Goal: Transaction & Acquisition: Purchase product/service

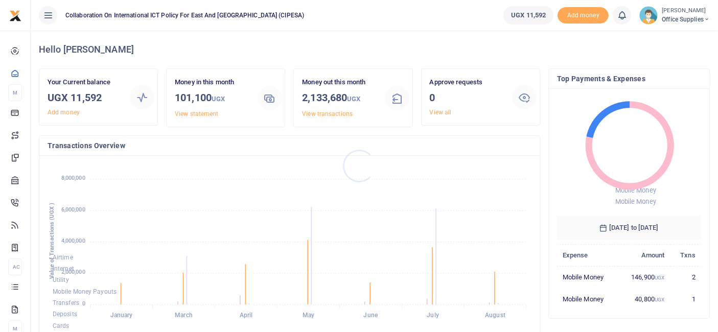
scroll to position [134, 135]
click at [687, 12] on small "[PERSON_NAME]" at bounding box center [685, 11] width 48 height 9
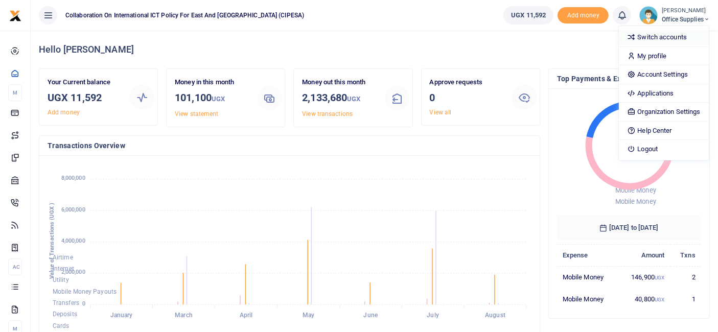
click at [654, 39] on link "Switch accounts" at bounding box center [663, 37] width 89 height 14
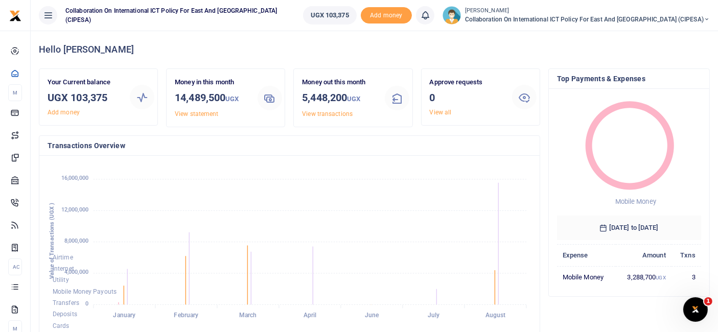
click at [705, 16] on icon at bounding box center [706, 19] width 6 height 7
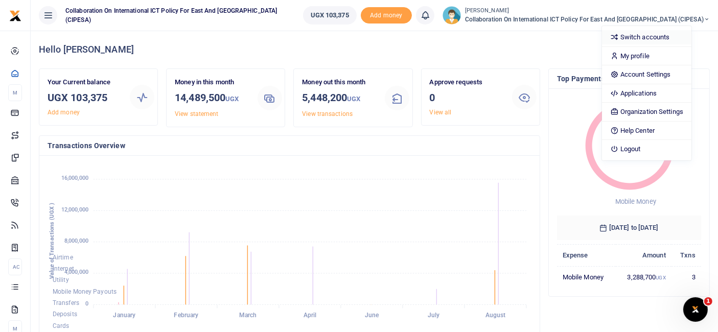
click at [664, 32] on link "Switch accounts" at bounding box center [646, 37] width 89 height 14
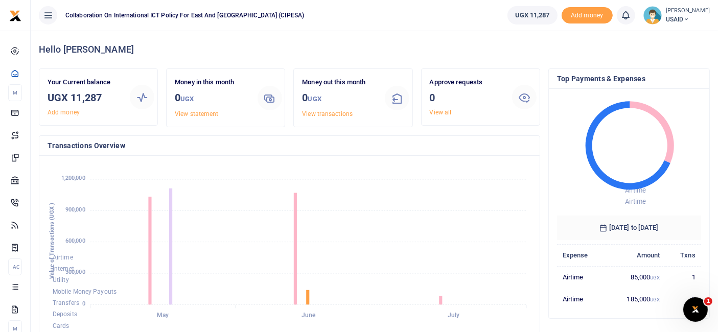
click at [691, 13] on small "[PERSON_NAME]" at bounding box center [688, 11] width 44 height 9
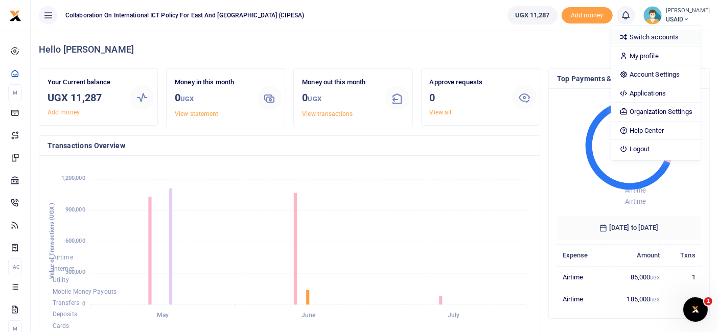
click at [659, 37] on link "Switch accounts" at bounding box center [655, 37] width 89 height 14
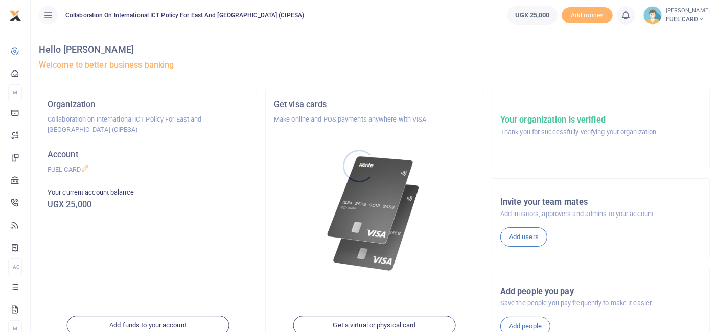
click at [696, 15] on div at bounding box center [359, 166] width 718 height 332
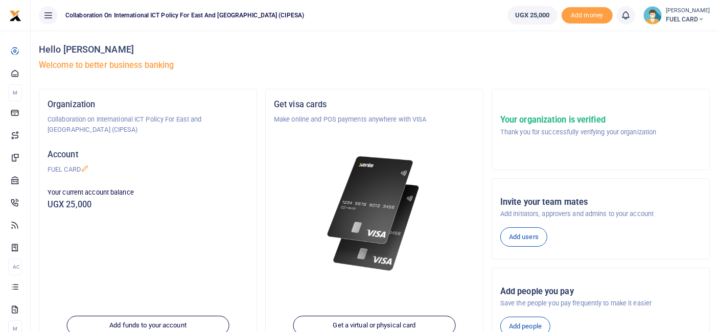
click at [696, 15] on span "FUEL CARD" at bounding box center [688, 19] width 44 height 9
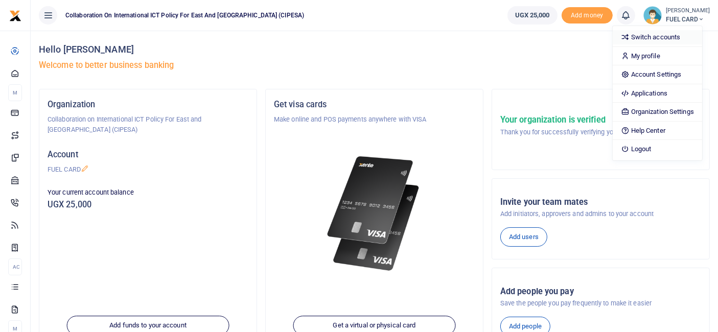
click at [667, 34] on link "Switch accounts" at bounding box center [656, 37] width 89 height 14
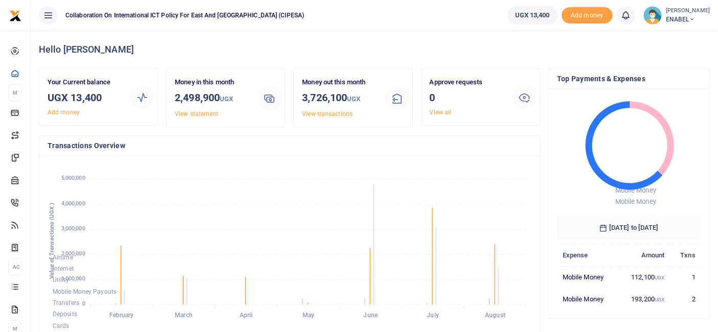
scroll to position [275, 0]
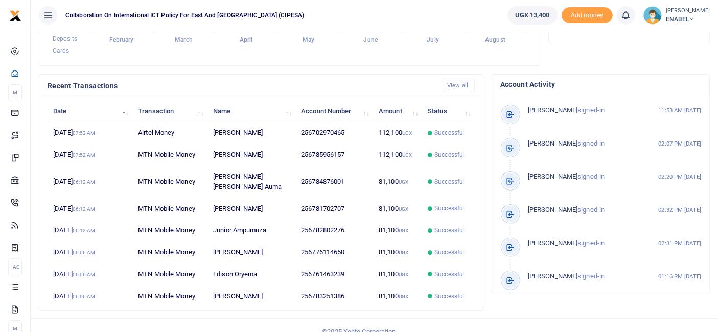
click at [271, 247] on td "Pamella Karungi" at bounding box center [251, 253] width 88 height 22
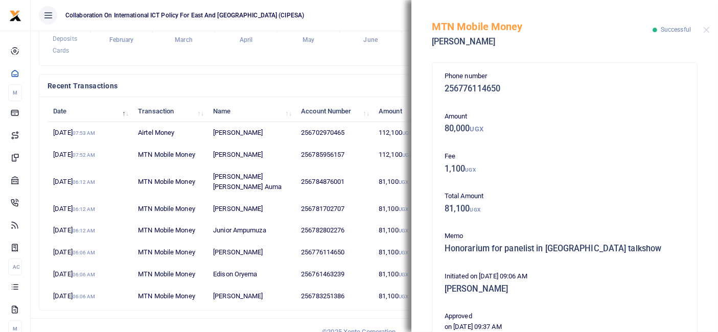
click at [707, 25] on div "MTN Mobile Money Pamella Karungi Successful" at bounding box center [564, 28] width 306 height 57
click at [703, 32] on button "Close" at bounding box center [706, 30] width 7 height 7
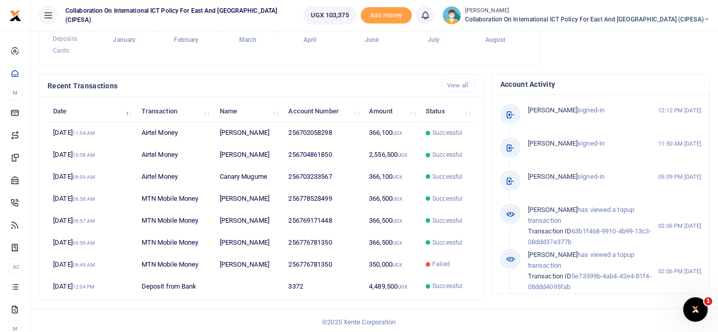
click at [281, 136] on td "[PERSON_NAME]" at bounding box center [248, 133] width 69 height 22
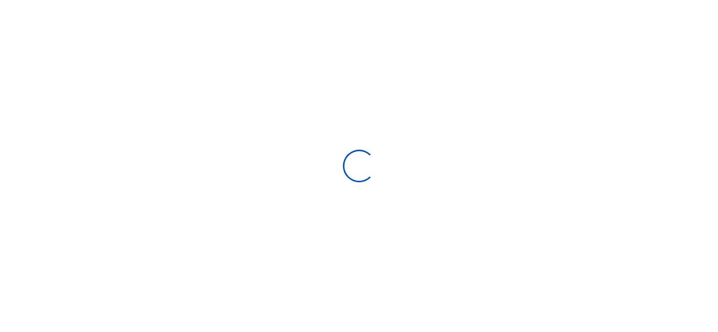
scroll to position [152, 135]
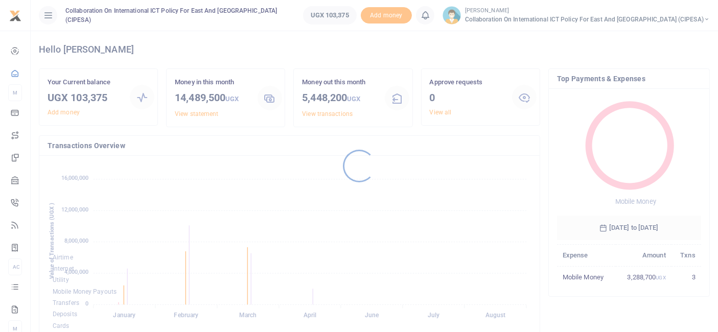
scroll to position [9, 9]
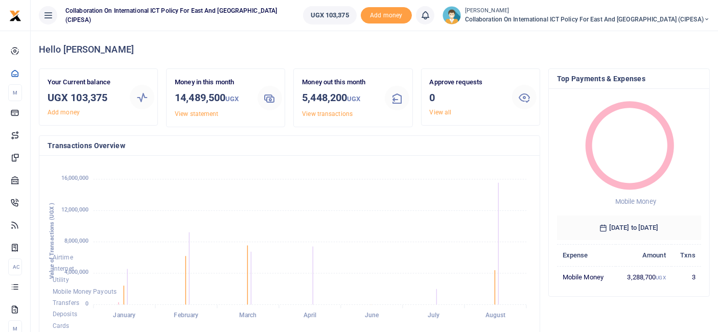
click at [701, 17] on span "Collaboration on International ICT Policy For East and [GEOGRAPHIC_DATA] (CIPES…" at bounding box center [587, 19] width 245 height 9
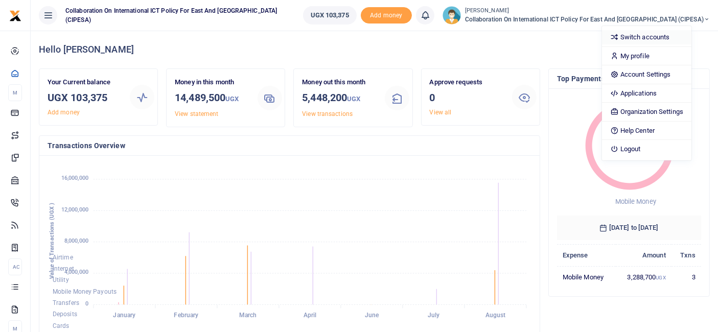
click at [666, 34] on link "Switch accounts" at bounding box center [646, 37] width 89 height 14
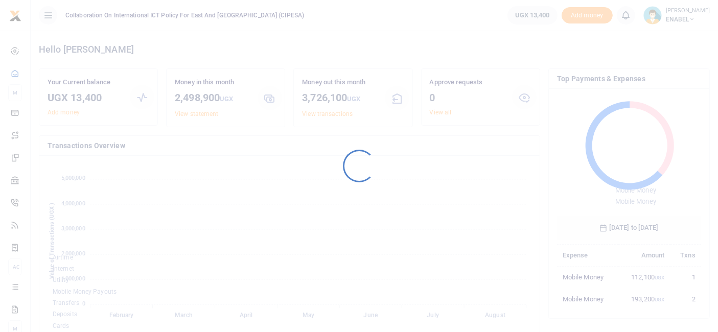
scroll to position [9, 9]
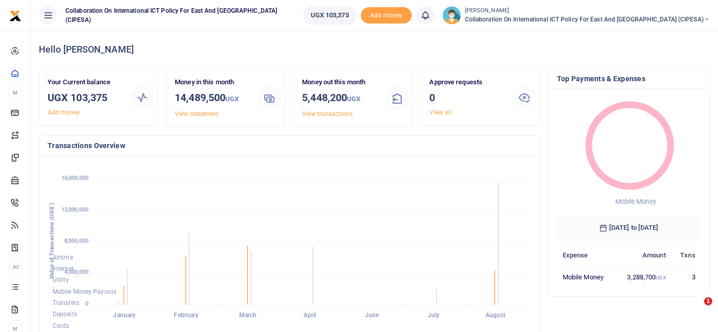
click at [705, 20] on icon at bounding box center [706, 19] width 6 height 7
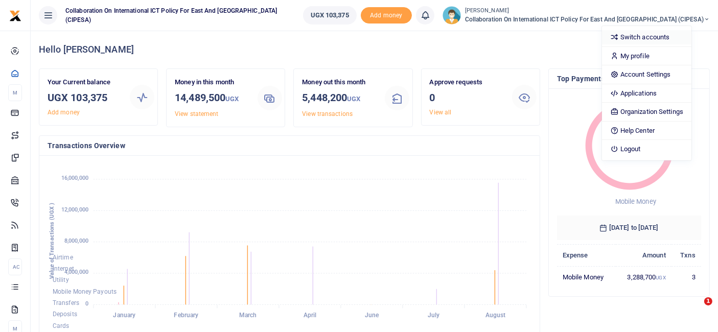
click at [663, 38] on link "Switch accounts" at bounding box center [646, 37] width 89 height 14
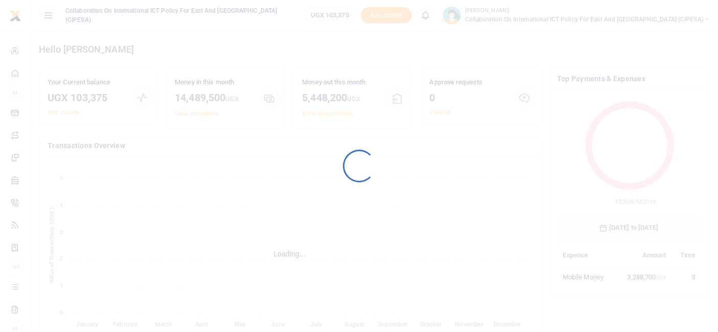
scroll to position [9, 9]
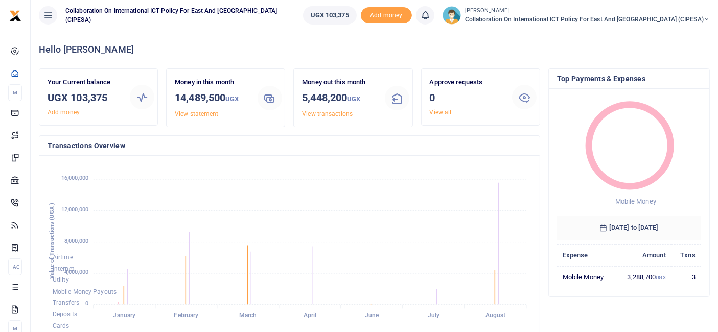
click at [705, 18] on icon at bounding box center [706, 19] width 6 height 7
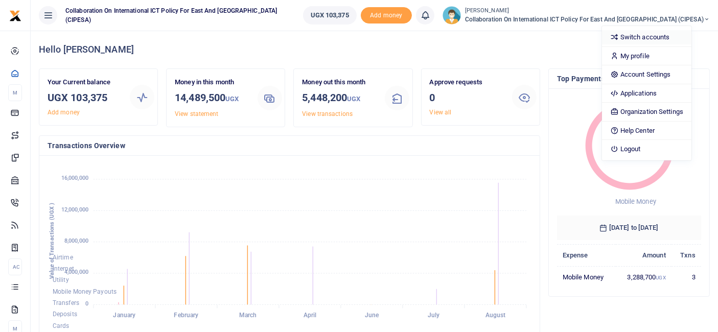
click at [668, 34] on link "Switch accounts" at bounding box center [646, 37] width 89 height 14
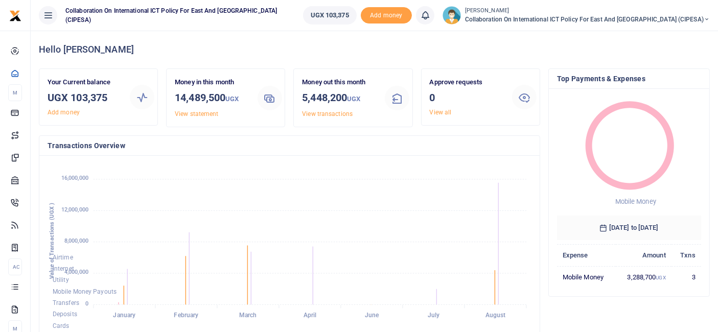
scroll to position [275, 0]
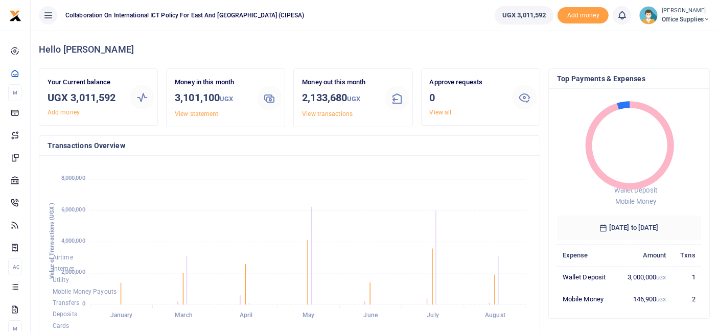
click at [697, 12] on small "[PERSON_NAME]" at bounding box center [685, 11] width 48 height 9
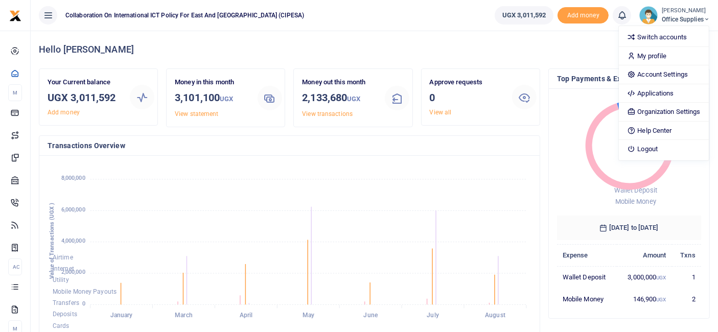
click at [671, 29] on div "Switch accounts My profile Account Settings Applications Organization Settings …" at bounding box center [663, 93] width 90 height 135
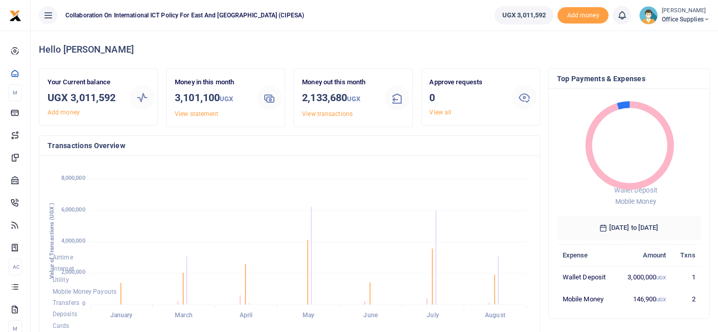
click at [668, 23] on span "Office Supplies" at bounding box center [685, 19] width 48 height 9
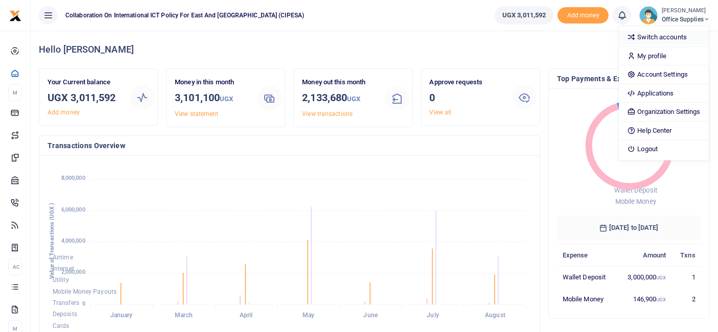
click at [661, 34] on link "Switch accounts" at bounding box center [663, 37] width 89 height 14
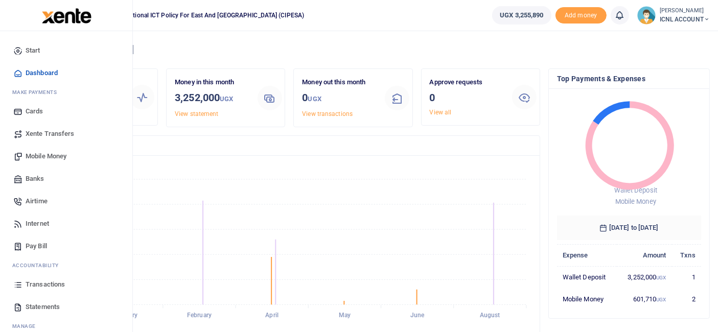
click at [45, 154] on span "Mobile Money" at bounding box center [46, 156] width 41 height 10
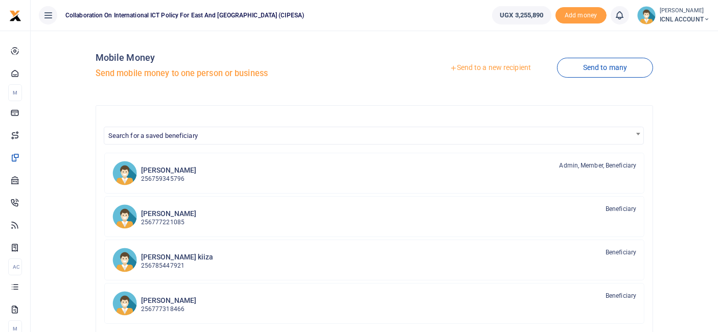
click at [501, 69] on link "Send to a new recipient" at bounding box center [489, 68] width 133 height 18
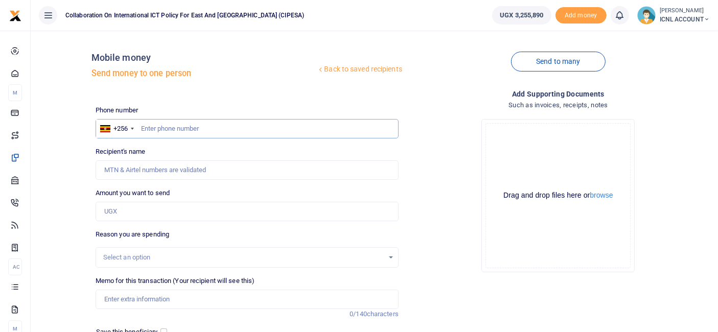
click at [176, 129] on input "text" at bounding box center [247, 128] width 303 height 19
click at [470, 47] on div "Send to many" at bounding box center [558, 68] width 311 height 58
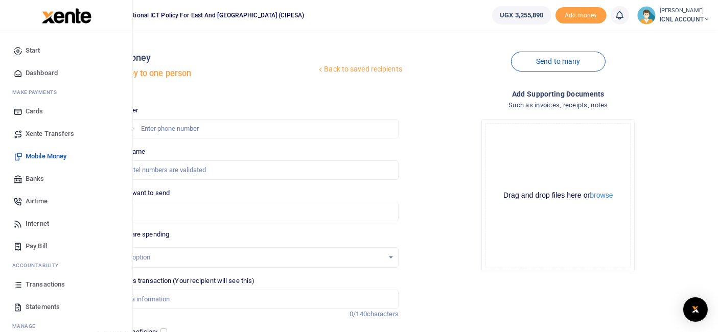
click at [51, 134] on span "Xente Transfers" at bounding box center [50, 134] width 49 height 10
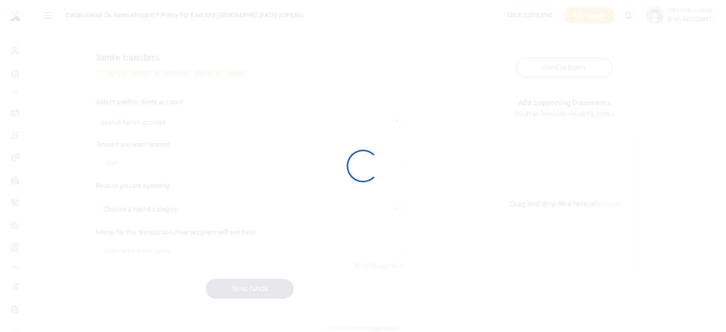
select select
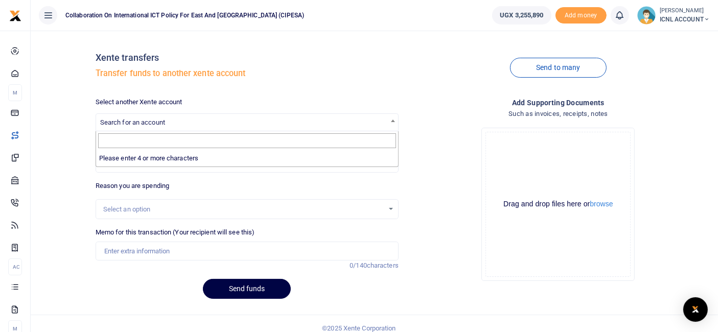
click at [282, 119] on span "Search for an account" at bounding box center [247, 122] width 302 height 16
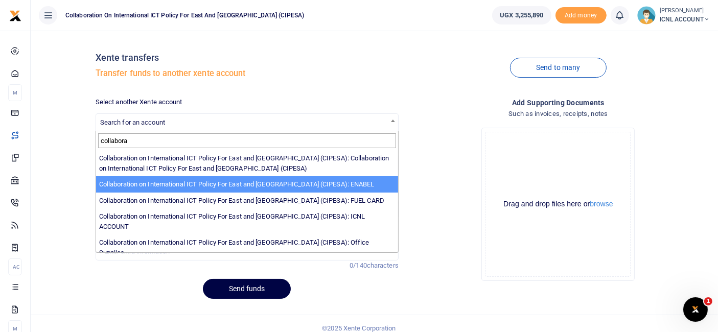
type input "collabora"
select select "3999"
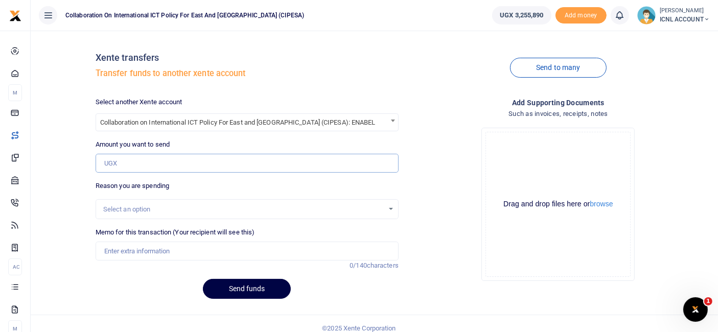
click at [169, 159] on input "Amount you want to send" at bounding box center [247, 163] width 303 height 19
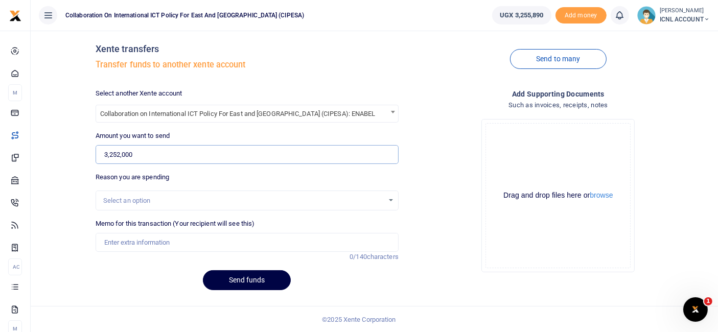
type input "3,252,000"
click at [325, 198] on div "Select an option" at bounding box center [243, 201] width 280 height 10
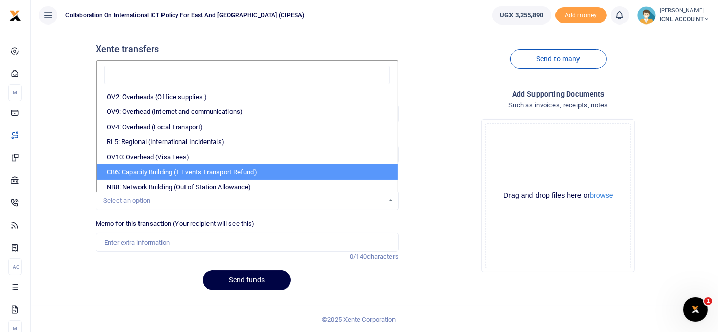
click at [232, 172] on li "CB6: Capacity Building (T Events Transport Refund)" at bounding box center [247, 171] width 301 height 15
select select "101"
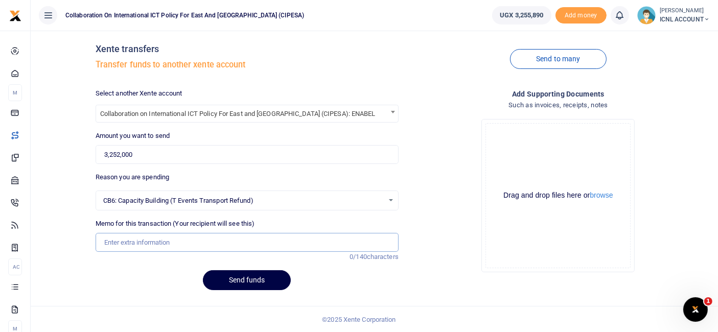
click at [139, 240] on input "Memo for this transaction (Your recipient will see this)" at bounding box center [247, 242] width 303 height 19
type input "ENABEL PARTICIPANTS"
click at [247, 276] on button "Send funds" at bounding box center [247, 280] width 88 height 20
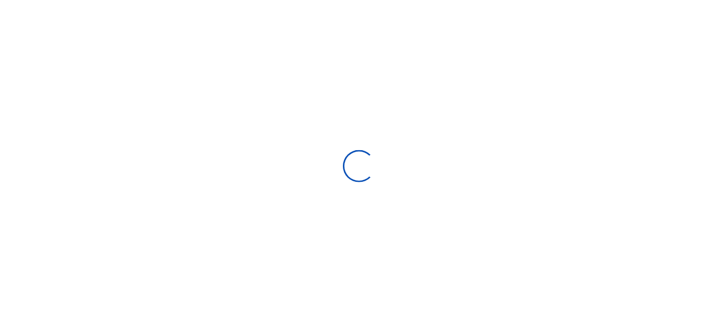
scroll to position [9, 0]
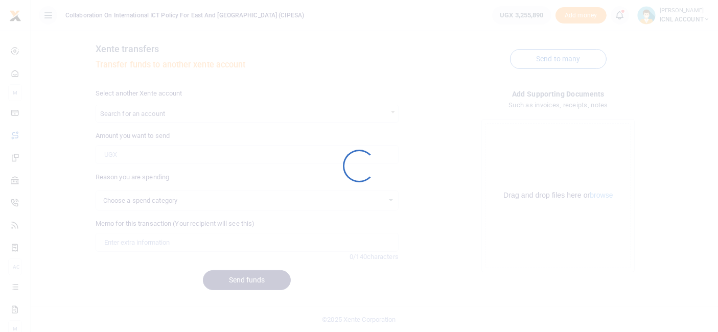
select select
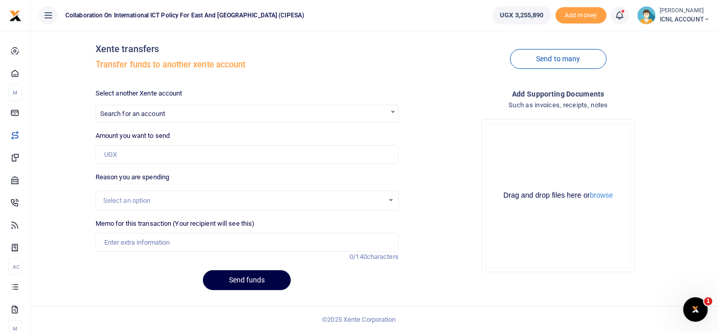
scroll to position [0, 0]
click at [700, 13] on small "[PERSON_NAME]" at bounding box center [684, 11] width 50 height 9
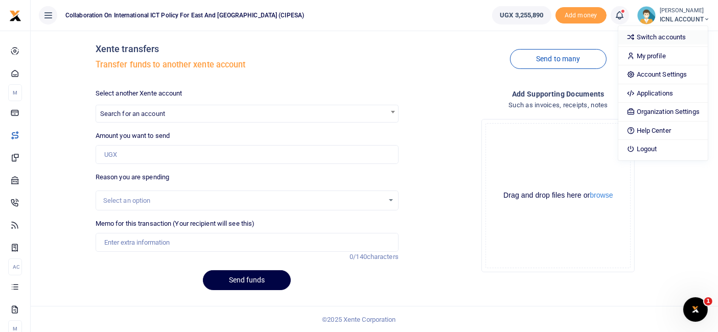
click at [670, 38] on link "Switch accounts" at bounding box center [662, 37] width 89 height 14
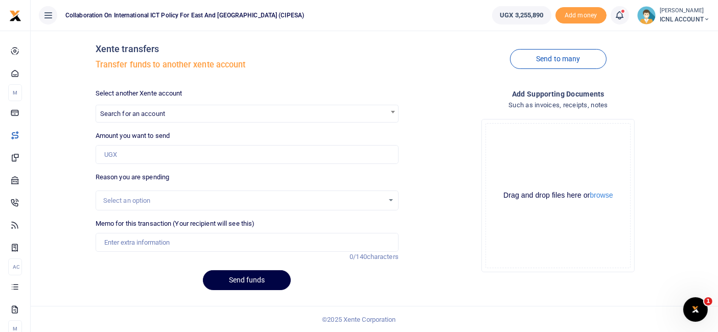
click at [678, 13] on small "[PERSON_NAME]" at bounding box center [684, 11] width 50 height 9
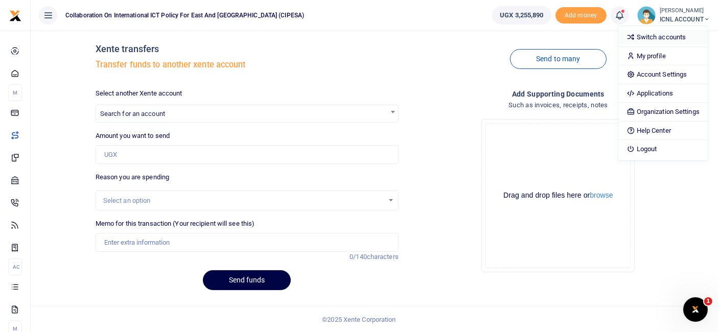
click at [655, 34] on link "Switch accounts" at bounding box center [662, 37] width 89 height 14
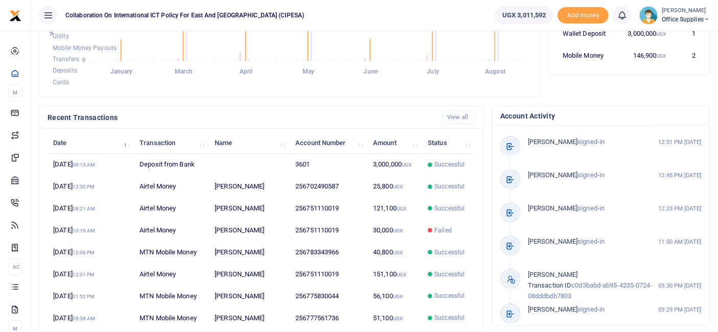
scroll to position [245, 0]
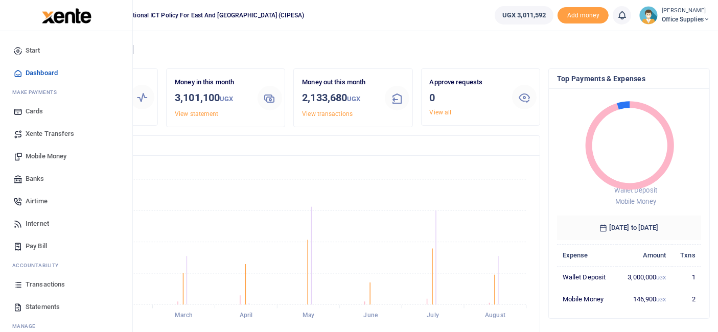
click at [49, 157] on span "Mobile Money" at bounding box center [46, 156] width 41 height 10
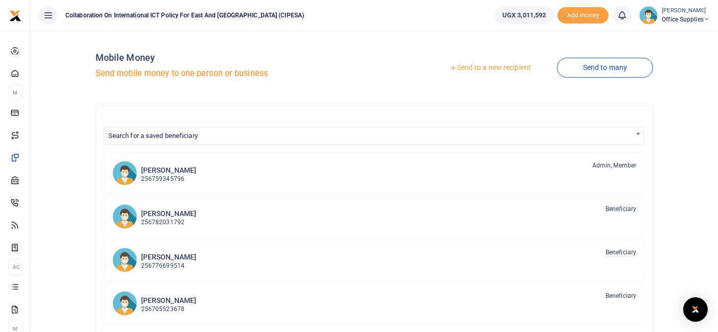
click at [482, 68] on link "Send to a new recipient" at bounding box center [489, 68] width 133 height 18
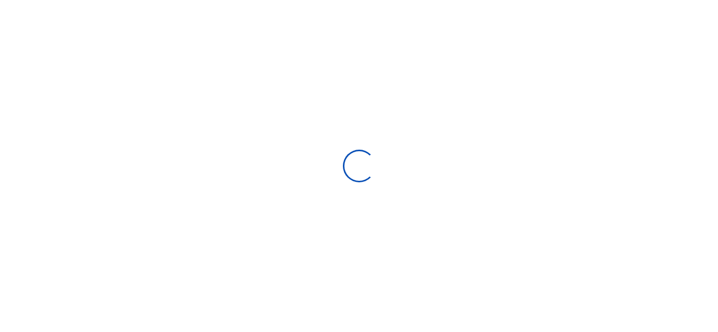
select select "Loading bundles"
select select
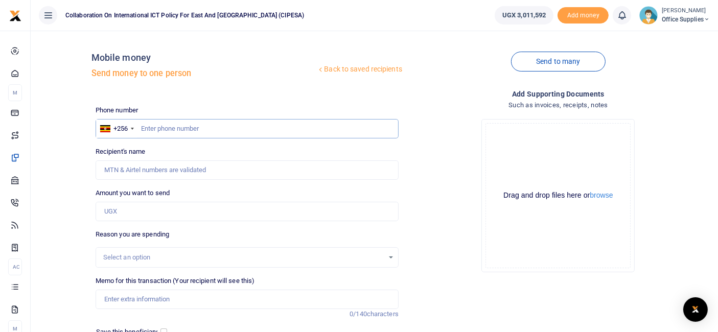
click at [154, 128] on input "text" at bounding box center [247, 128] width 303 height 19
type input "0705991456"
type input "[PERSON_NAME]"
type input "0705991456"
click at [146, 210] on input "Amount you want to send" at bounding box center [247, 211] width 303 height 19
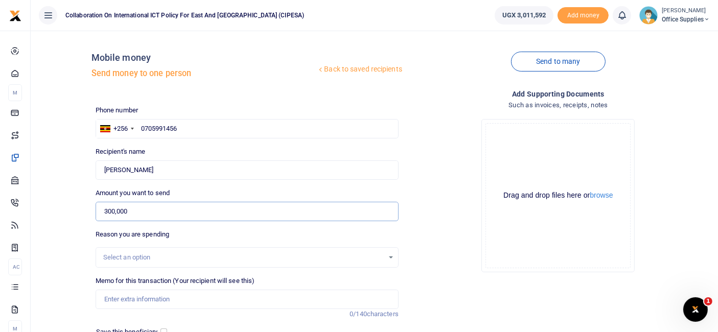
scroll to position [109, 0]
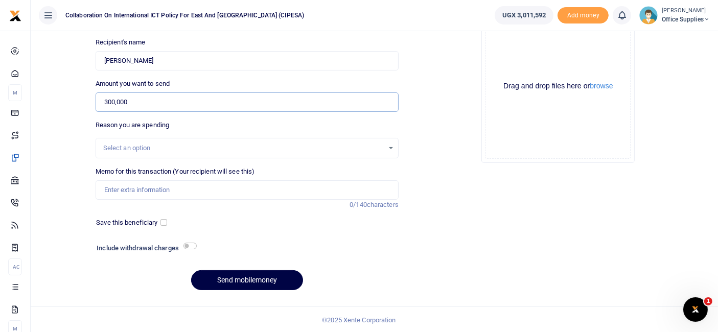
type input "300,000"
click at [391, 148] on div "Select an option" at bounding box center [247, 148] width 302 height 11
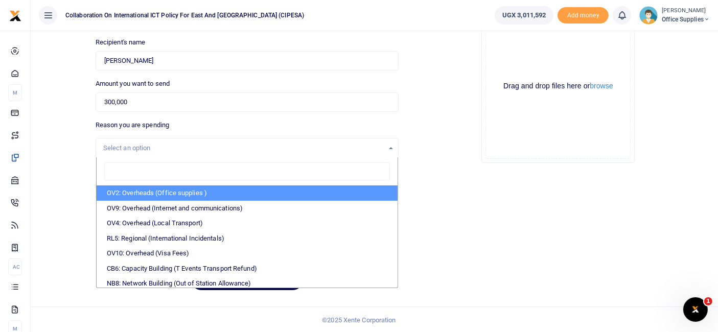
click at [184, 185] on li "OV2: Overheads (Office supplies )" at bounding box center [247, 192] width 301 height 15
select select "45"
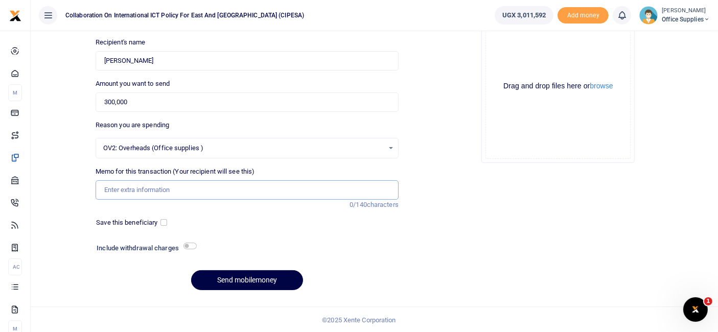
click at [127, 193] on input "Memo for this transaction (Your recipient will see this)" at bounding box center [247, 189] width 303 height 19
type input "Office Supplies"
click at [164, 221] on input "checkbox" at bounding box center [163, 222] width 7 height 7
checkbox input "true"
click at [280, 273] on button "Send mobilemoney" at bounding box center [247, 280] width 112 height 20
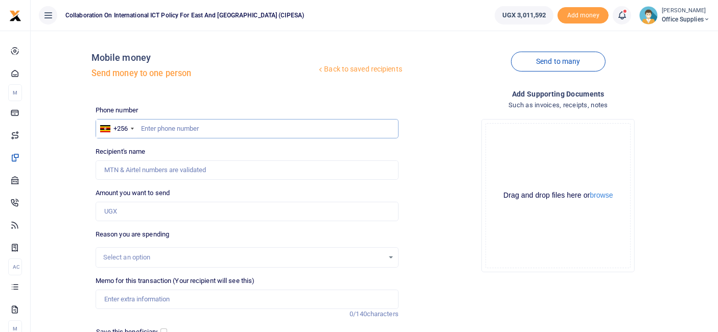
click at [159, 128] on input "text" at bounding box center [247, 128] width 303 height 19
type input "0705991456"
type input "[PERSON_NAME]"
type input "0705991456"
click at [119, 210] on input "Amount you want to send" at bounding box center [247, 211] width 303 height 19
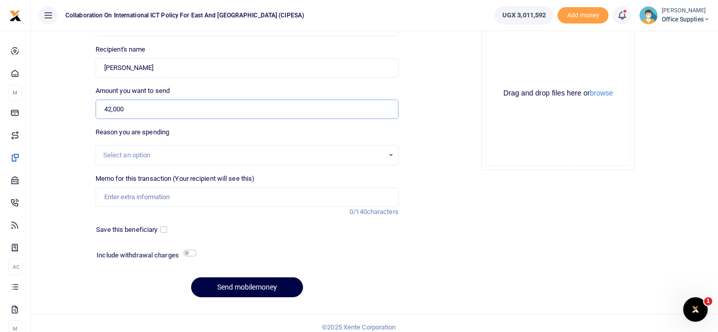
scroll to position [104, 0]
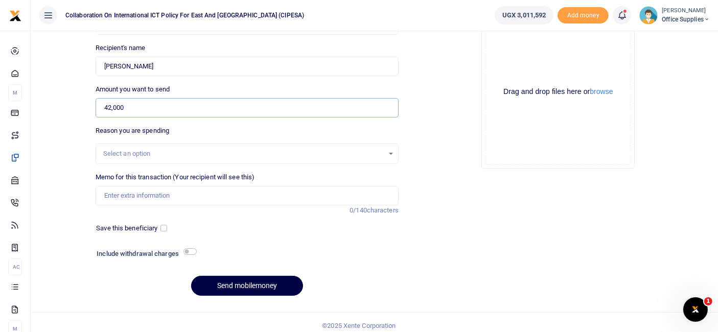
type input "42,000"
click at [385, 154] on div "Select an option" at bounding box center [247, 153] width 302 height 11
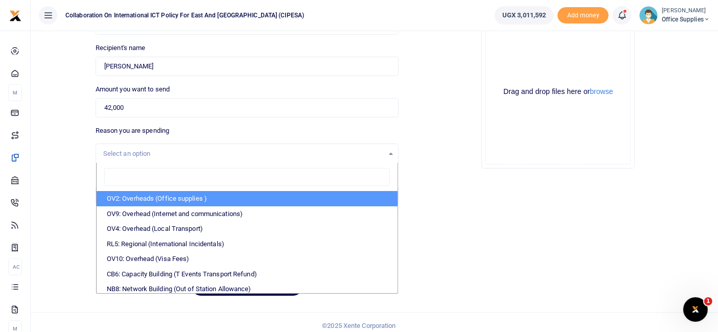
click at [286, 188] on div at bounding box center [247, 177] width 301 height 29
click at [215, 197] on li "OV2: Overheads (Office supplies )" at bounding box center [247, 198] width 301 height 15
select select "45"
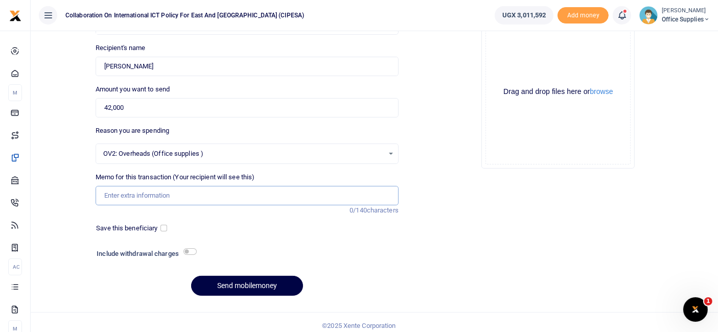
click at [163, 195] on input "Memo for this transaction (Your recipient will see this)" at bounding box center [247, 195] width 303 height 19
type input "C"
type input "Registration fees"
click at [164, 225] on input "checkbox" at bounding box center [163, 228] width 7 height 7
checkbox input "true"
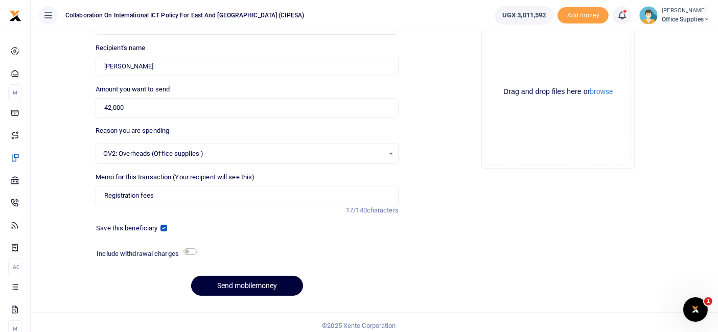
click at [272, 282] on button "Send mobilemoney" at bounding box center [247, 286] width 112 height 20
